Goal: Book appointment/travel/reservation

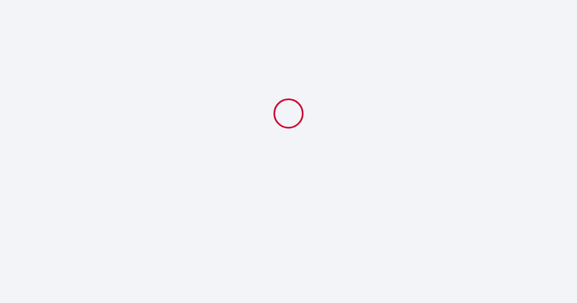
select select
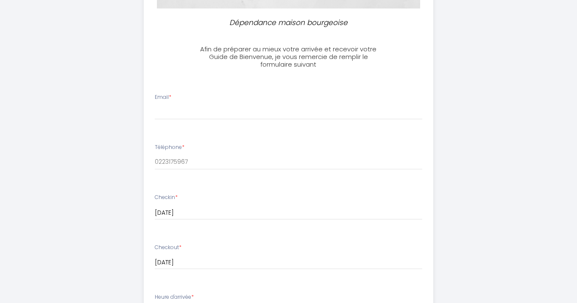
scroll to position [124, 0]
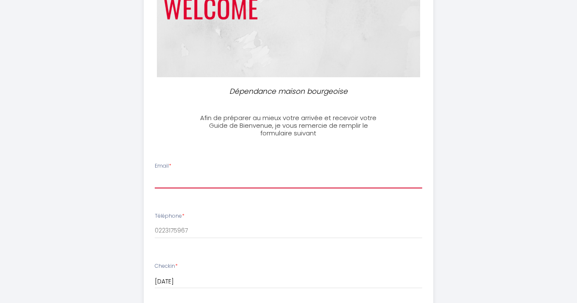
click at [257, 185] on input "Email *" at bounding box center [289, 180] width 268 height 15
type input "[EMAIL_ADDRESS][MEDICAL_DATA][DOMAIN_NAME]"
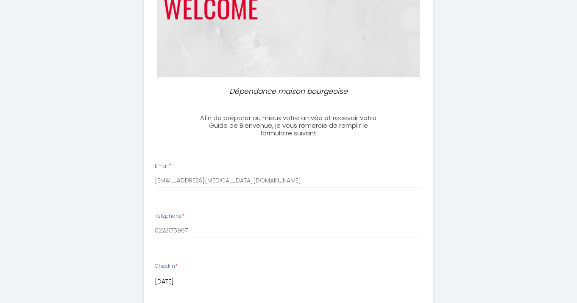
click at [371, 215] on div "Téléphone * 0223175967" at bounding box center [288, 225] width 279 height 26
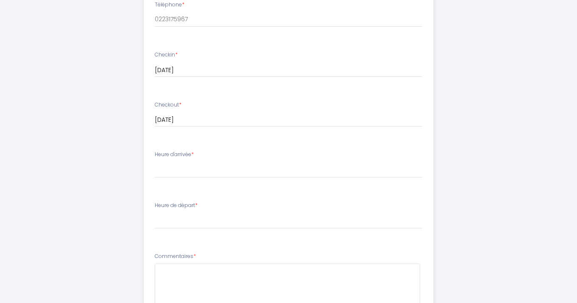
scroll to position [339, 0]
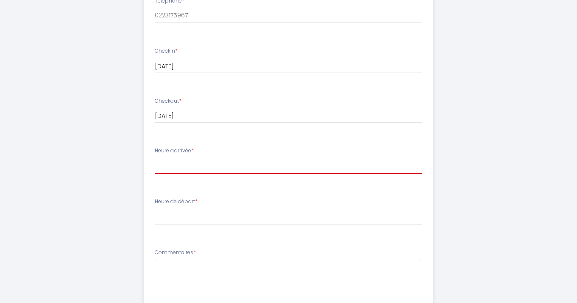
click at [291, 162] on select "15:00 15:30 16:00 16:30 17:00 17:30 18:00 18:30 19:00 19:30 20:00 20:30 21:00 2…" at bounding box center [289, 166] width 268 height 16
select select "19:00"
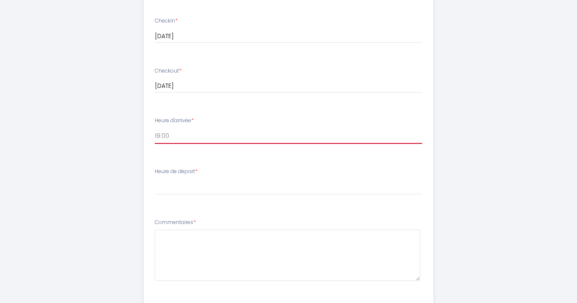
scroll to position [371, 0]
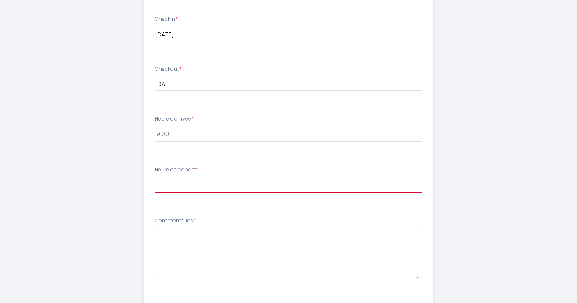
click at [239, 178] on select "00:00 00:30 01:00 01:30 02:00 02:30 03:00 03:30 04:00 04:30 05:00 05:30 06:00 0…" at bounding box center [289, 185] width 268 height 16
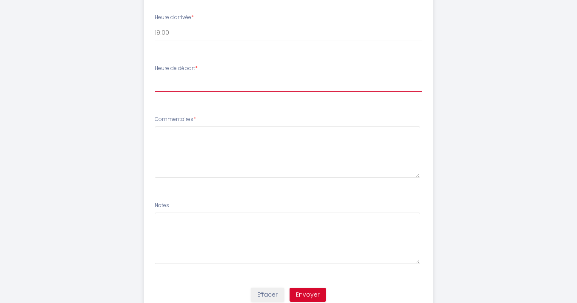
scroll to position [475, 0]
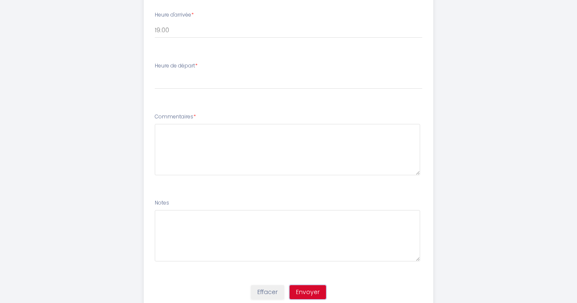
click at [315, 289] on button "Envoyer" at bounding box center [308, 292] width 36 height 14
click at [281, 85] on select "00:00 00:30 01:00 01:30 02:00 02:30 03:00 03:30 04:00 04:30 05:00 05:30 06:00 0…" at bounding box center [289, 81] width 268 height 16
select select "11:00"
click at [313, 290] on button "Envoyer" at bounding box center [308, 292] width 36 height 14
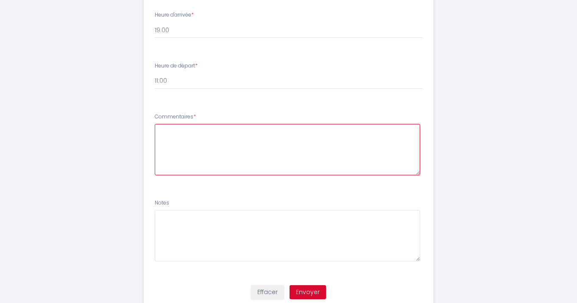
click at [309, 140] on textarea at bounding box center [288, 149] width 266 height 51
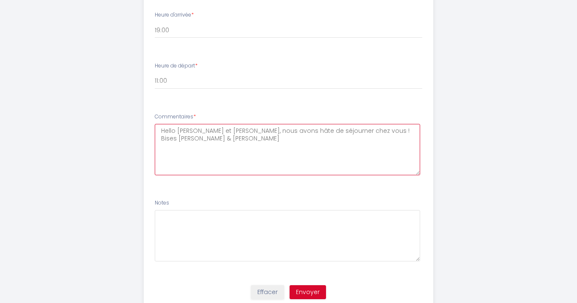
drag, startPoint x: 398, startPoint y: 130, endPoint x: 371, endPoint y: 131, distance: 26.7
click at [371, 131] on textarea "Hello Philippe et Remy, nous avons hâte de séjourner chez vous ! Bises Frédéric…" at bounding box center [288, 149] width 266 height 51
click at [395, 134] on textarea "Hello Philippe et Remy, nous avons hâte de séjourner chez vous ! Bises Célia" at bounding box center [288, 149] width 266 height 51
click at [268, 145] on textarea "Hello Philippe et Remy, nous avons hâte de séjourner chez vous ! Bises Célia" at bounding box center [288, 149] width 266 height 51
click at [393, 132] on textarea "Hello Philippe et Remy, nous avons hâte de séjourner chez vous ! Bises Célia" at bounding box center [288, 149] width 266 height 51
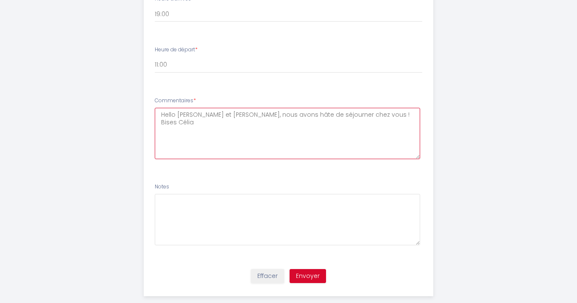
scroll to position [506, 0]
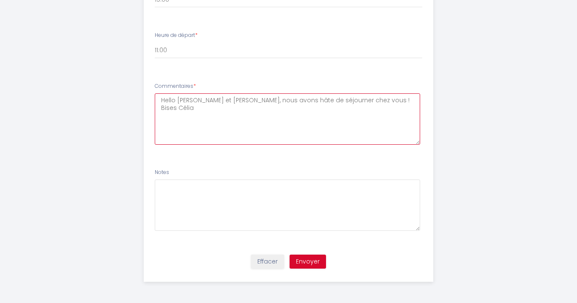
type textarea "Hello Philippe et Remy, nous avons hâte de séjourner chez vous ! Bises Célia"
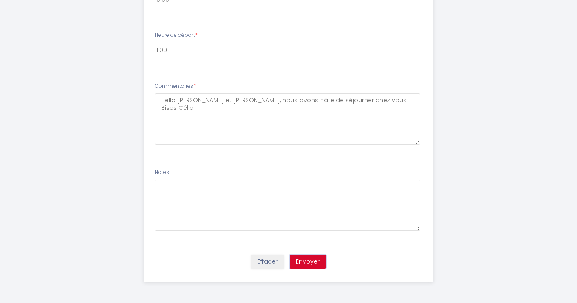
click at [304, 263] on button "Envoyer" at bounding box center [308, 262] width 36 height 14
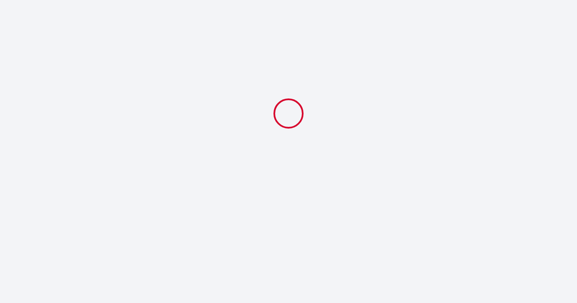
select select "19:00"
select select "11:00"
